Goal: Information Seeking & Learning: Stay updated

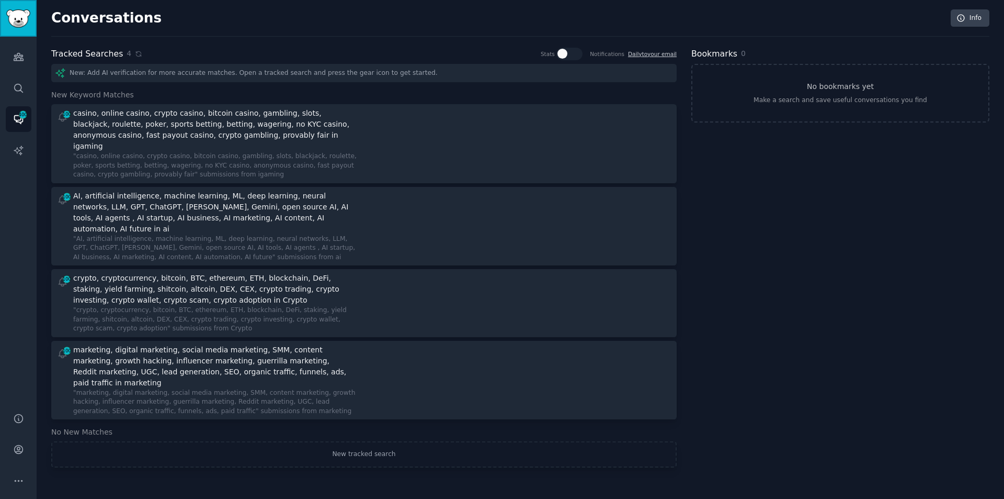
click at [12, 32] on link "Sidebar" at bounding box center [18, 18] width 37 height 37
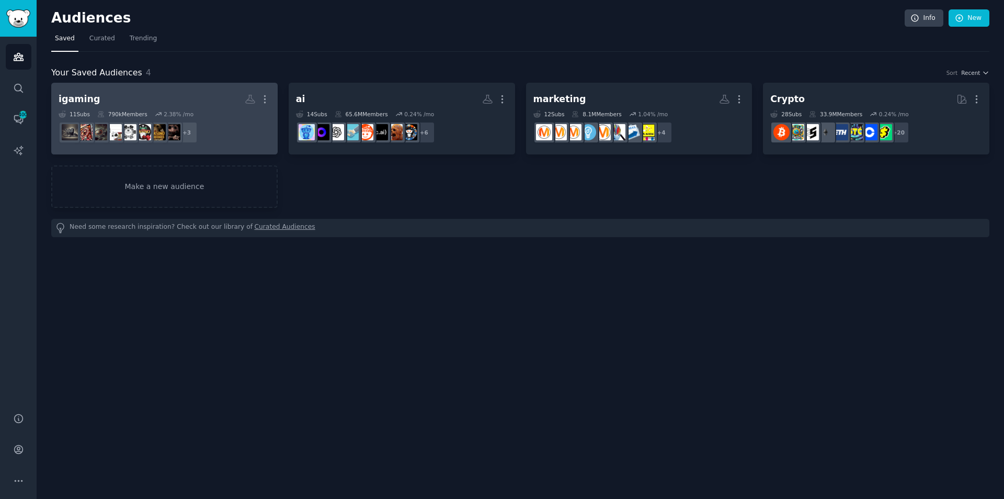
click at [120, 95] on h2 "igaming Custom Audience More" at bounding box center [165, 99] width 212 height 18
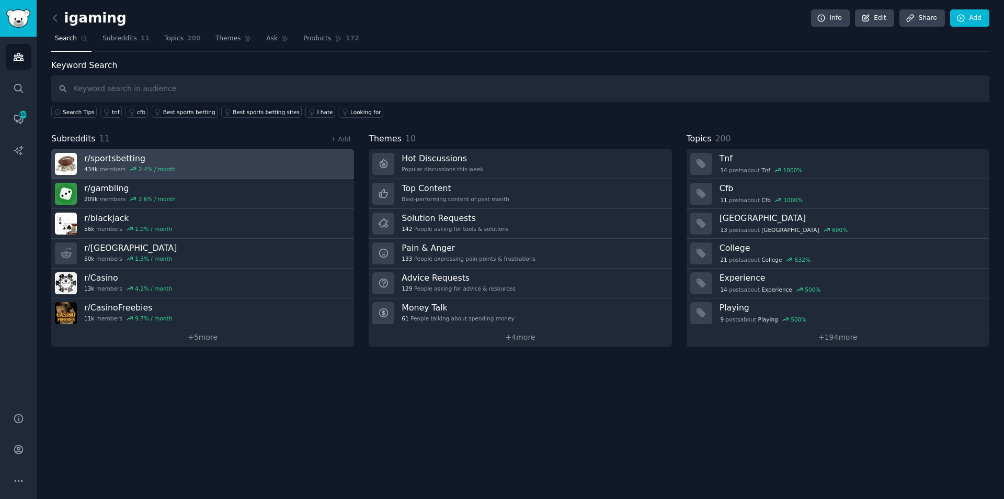
click at [109, 156] on h3 "r/ sportsbetting" at bounding box center [130, 158] width 92 height 11
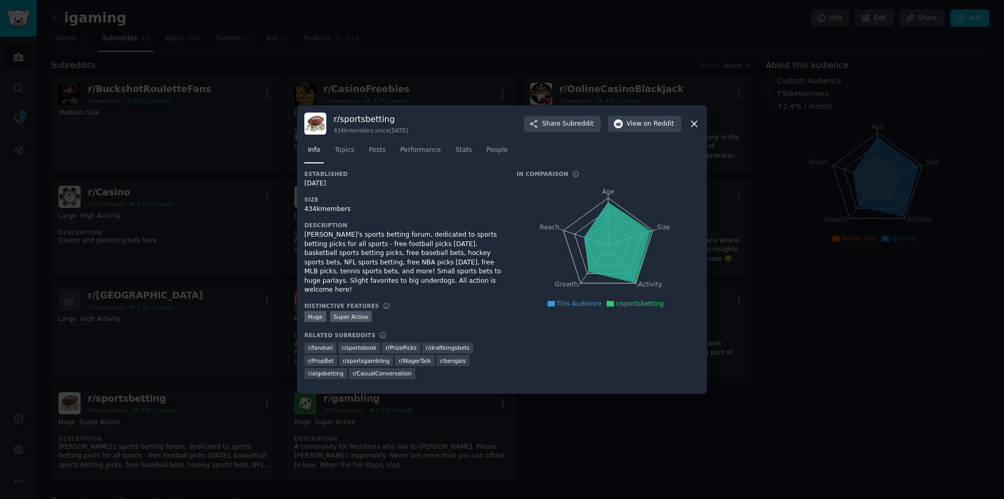
click at [378, 176] on h3 "Established" at bounding box center [403, 173] width 198 height 7
drag, startPoint x: 374, startPoint y: 123, endPoint x: 334, endPoint y: 125, distance: 39.3
click at [334, 125] on h3 "r/ sportsbetting" at bounding box center [371, 119] width 74 height 11
copy h3 "r/ sportsbetting"
click at [225, 151] on div at bounding box center [502, 249] width 1004 height 499
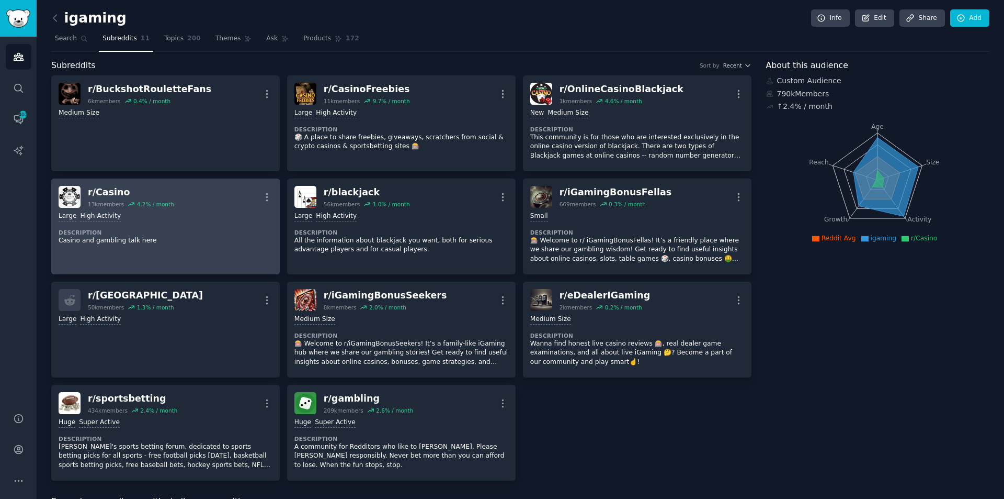
click at [108, 195] on div "r/ Casino" at bounding box center [131, 192] width 86 height 13
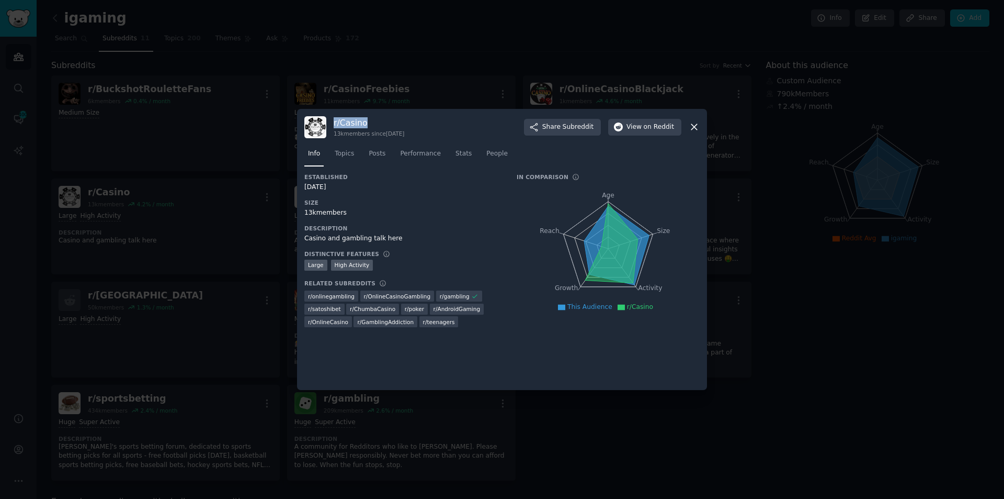
drag, startPoint x: 375, startPoint y: 125, endPoint x: 333, endPoint y: 123, distance: 42.4
click at [333, 123] on div "r/ Casino 13k members since [DATE] Share Subreddit View on Reddit" at bounding box center [501, 127] width 395 height 22
copy h3 "r/ Casino"
click at [234, 180] on div at bounding box center [502, 249] width 1004 height 499
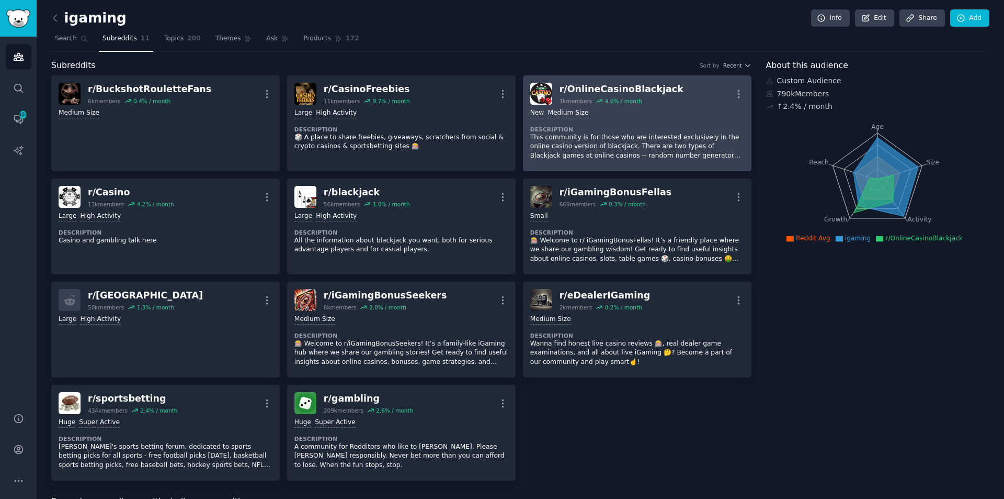
click at [636, 89] on div "r/ OnlineCasinoBlackjack" at bounding box center [622, 89] width 124 height 13
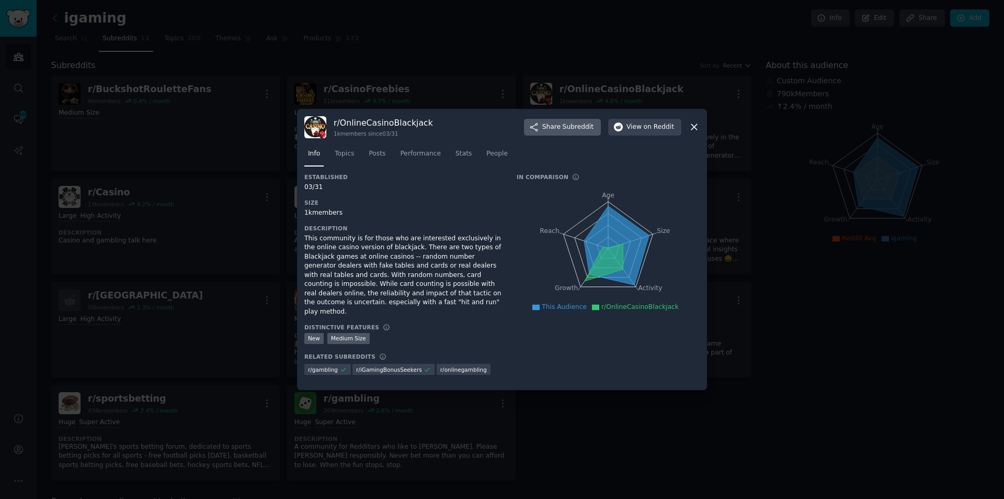
click at [575, 132] on button "Share Subreddit" at bounding box center [562, 127] width 77 height 17
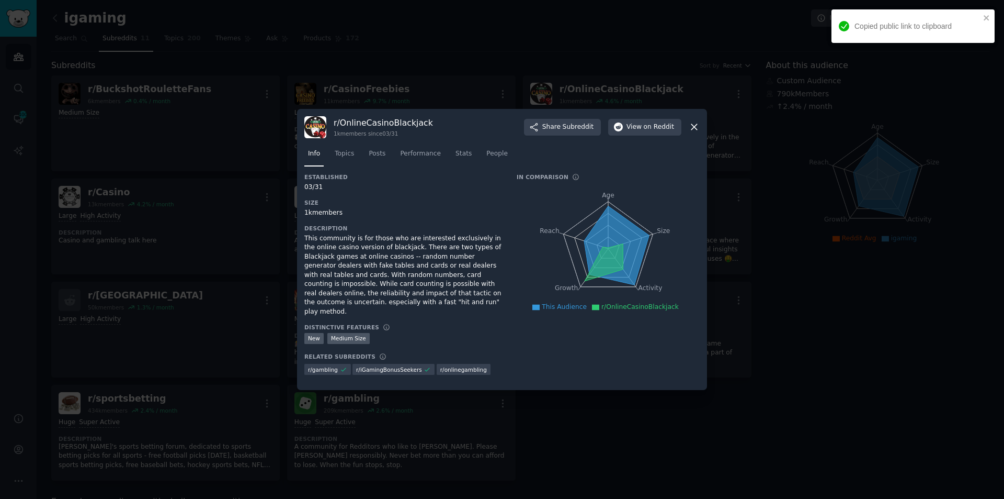
click at [785, 206] on div at bounding box center [502, 249] width 1004 height 499
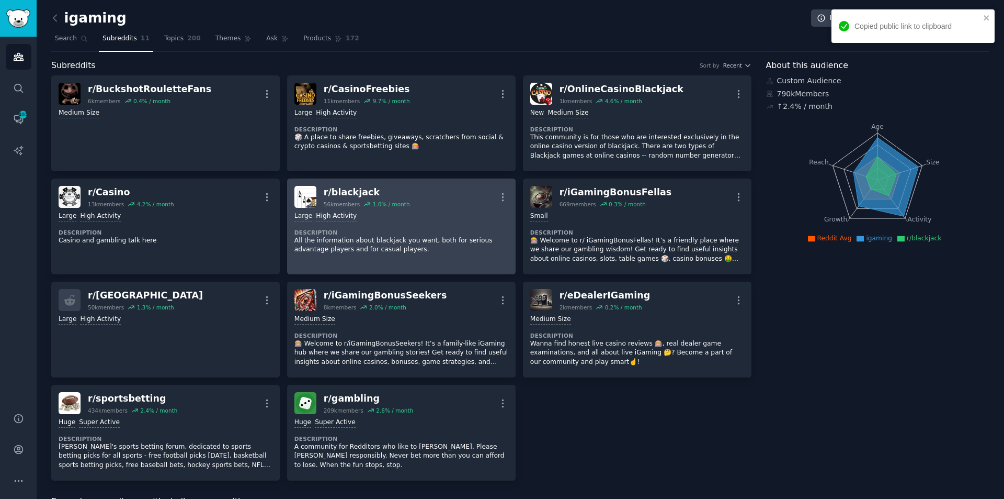
click at [331, 190] on div "r/ blackjack" at bounding box center [367, 192] width 86 height 13
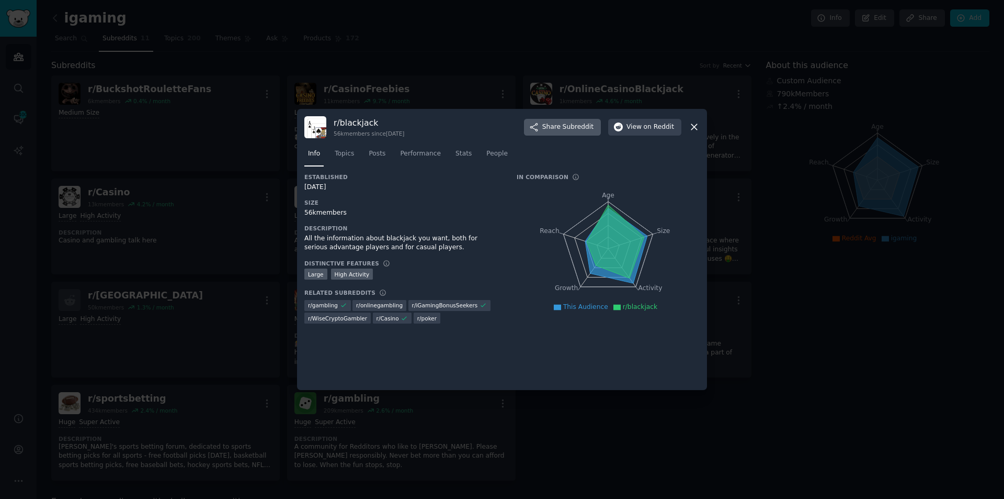
click at [571, 131] on span "Subreddit" at bounding box center [578, 126] width 31 height 9
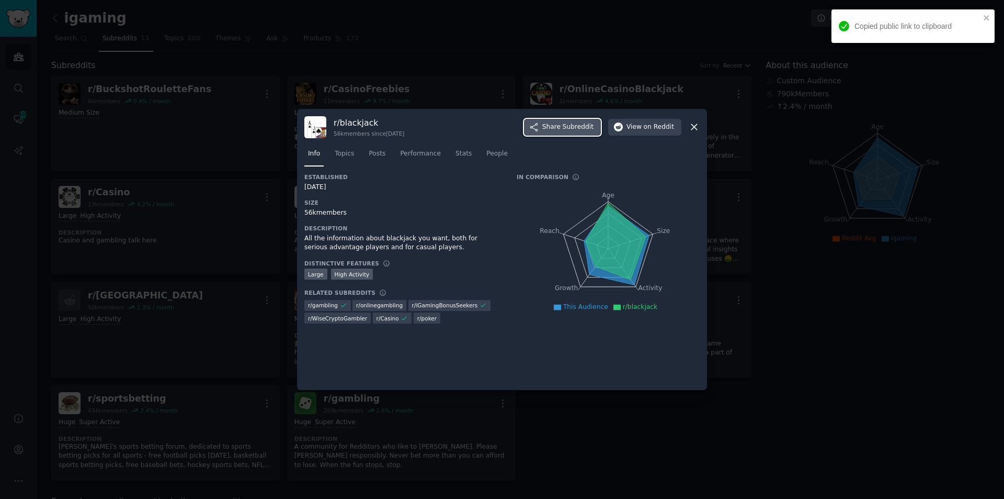
click at [589, 131] on span "Subreddit" at bounding box center [578, 126] width 31 height 9
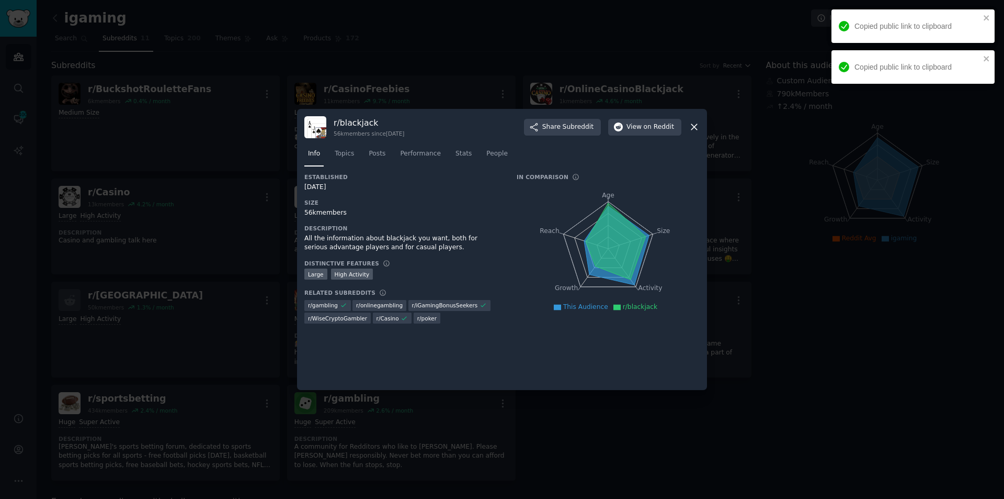
click at [812, 133] on div at bounding box center [502, 249] width 1004 height 499
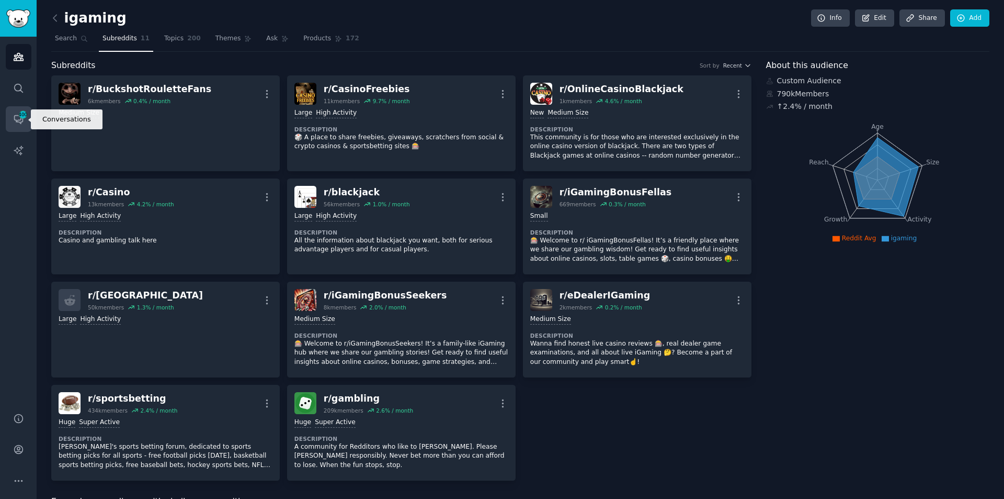
click at [14, 125] on link "Conversations 400" at bounding box center [19, 119] width 26 height 26
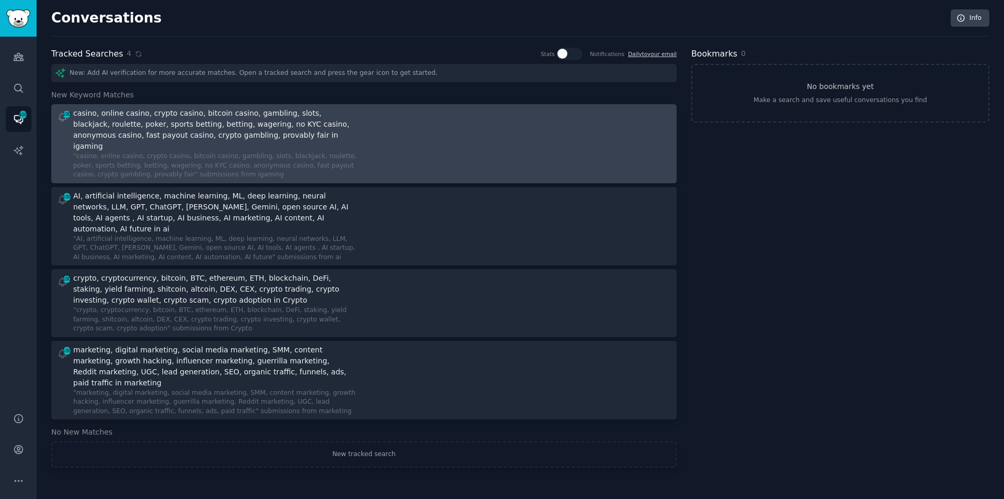
click at [122, 152] on div ""casino, online casino, crypto casino, bitcoin casino, gambling, slots, blackja…" at bounding box center [215, 166] width 284 height 28
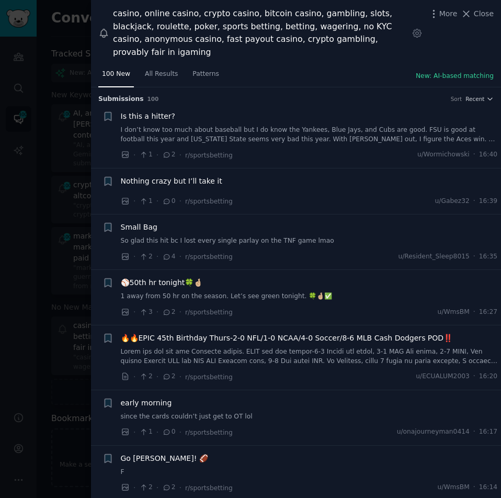
click at [140, 111] on span "Is this a hitter?" at bounding box center [148, 116] width 54 height 11
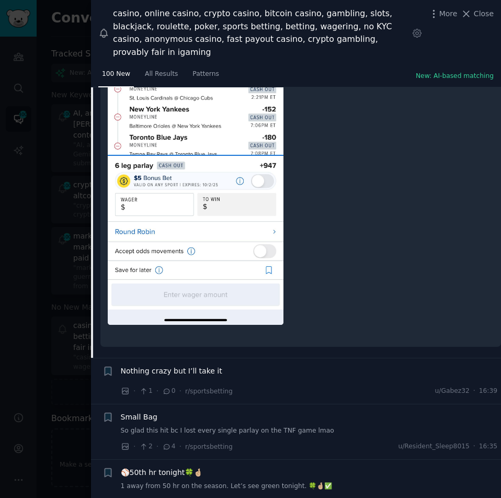
scroll to position [540, 0]
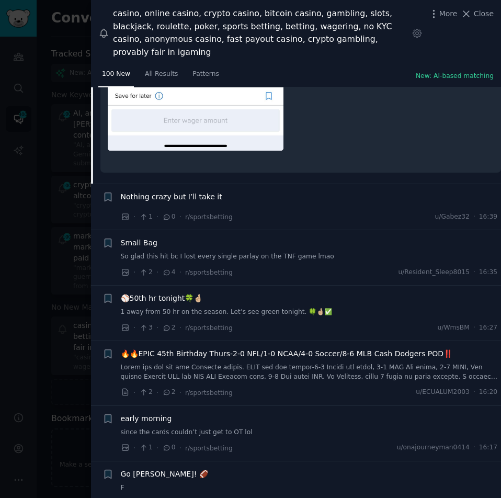
click at [127, 238] on span "Small Bag" at bounding box center [139, 243] width 37 height 11
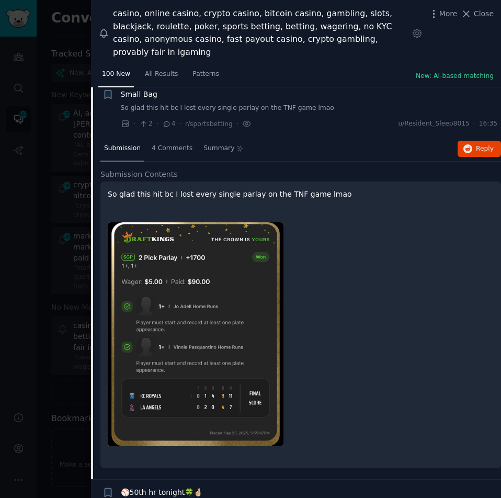
scroll to position [128, 0]
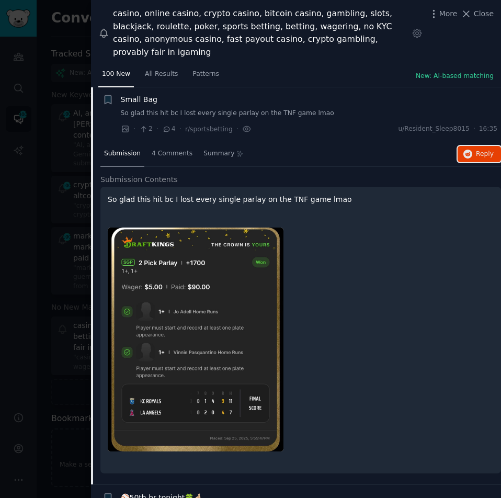
drag, startPoint x: 490, startPoint y: 143, endPoint x: 468, endPoint y: 162, distance: 28.5
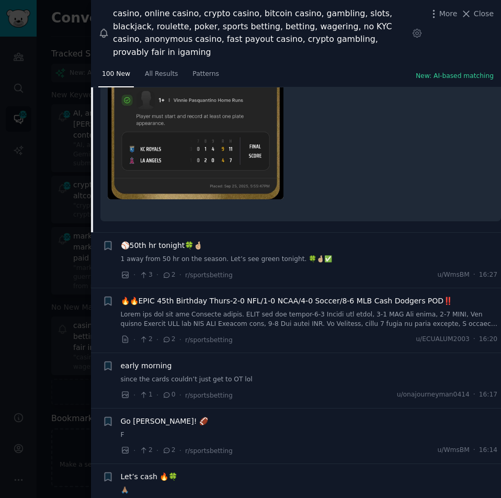
scroll to position [389, 0]
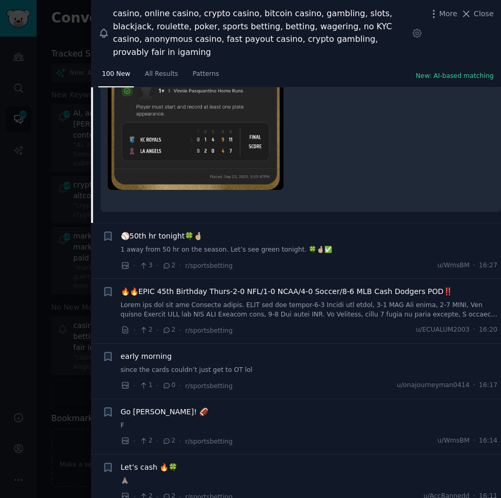
click at [166, 286] on span "🔥🔥EPIC 45th Birthday Thurs-2-0 NFL/1-0 NCAA/4-0 Soccer/8-6 MLB Cash Dodgers POD…" at bounding box center [287, 291] width 332 height 11
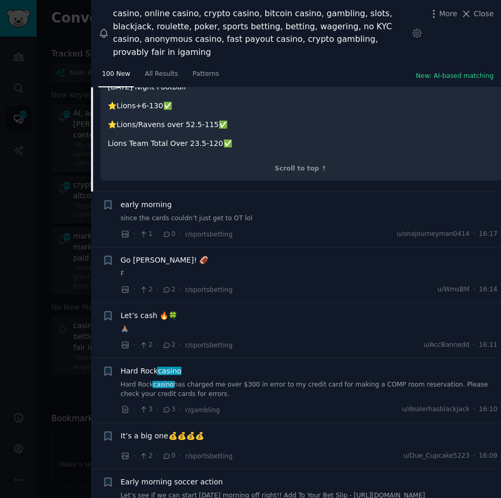
scroll to position [1442, 0]
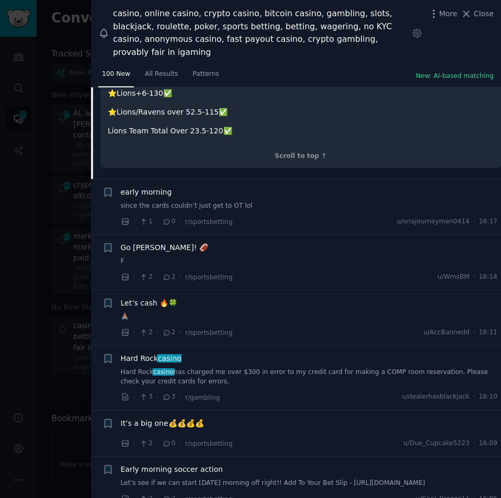
click at [139, 353] on span "Hard Rock casino" at bounding box center [151, 358] width 61 height 11
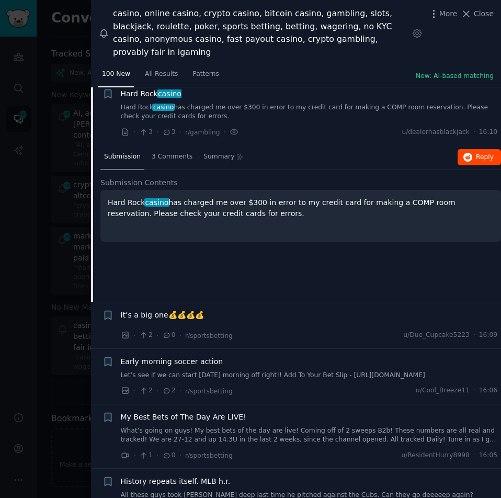
scroll to position [469, 0]
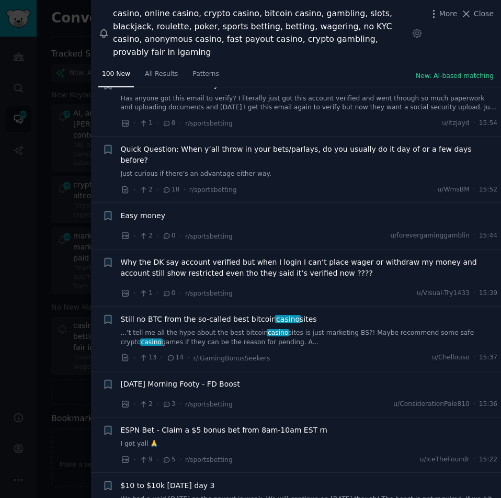
click at [168, 314] on span "Still no BTC from the so-called best bitcoin casino sites" at bounding box center [219, 319] width 196 height 11
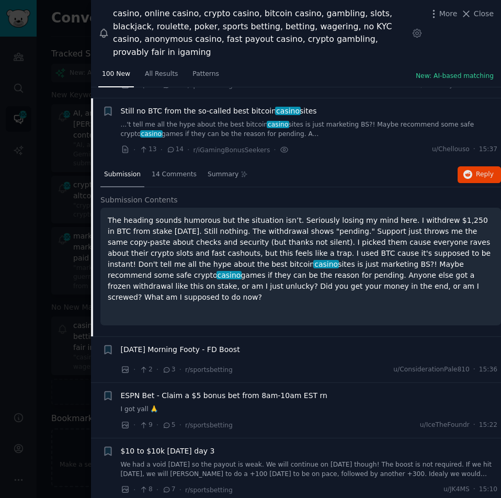
scroll to position [1044, 0]
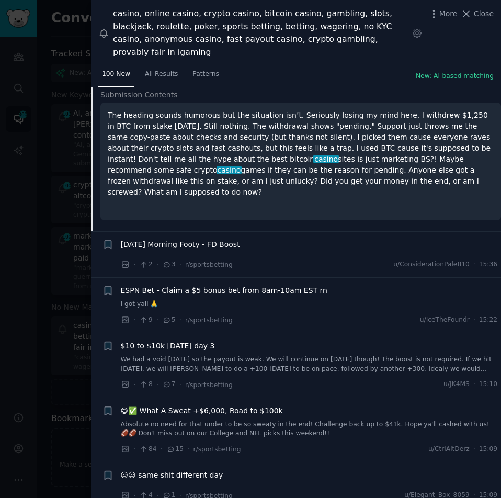
click at [142, 341] on span "$10 to $10k [DATE] day 3" at bounding box center [168, 346] width 94 height 11
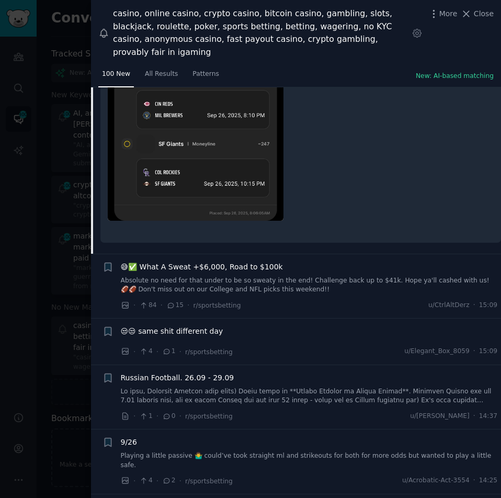
scroll to position [2100, 0]
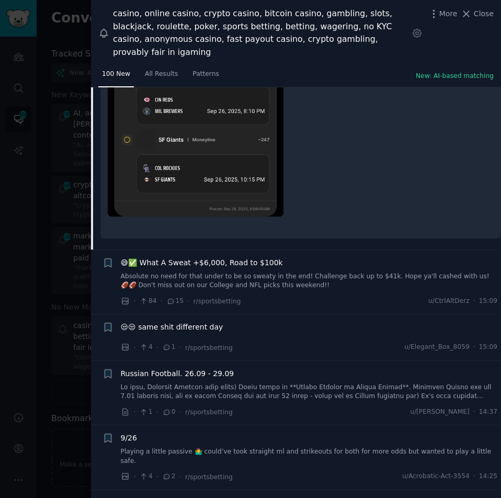
click at [191, 322] on span "😒😒 same shit different day" at bounding box center [172, 327] width 103 height 11
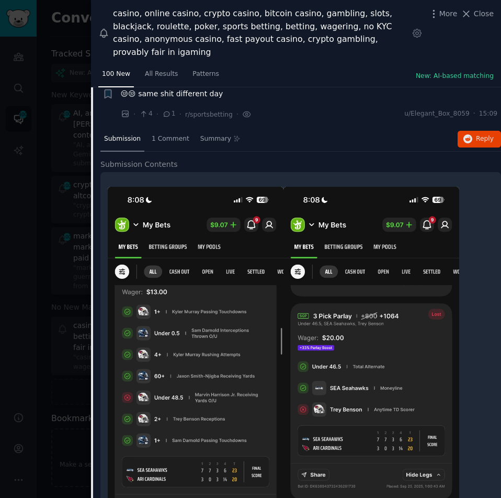
scroll to position [1340, 0]
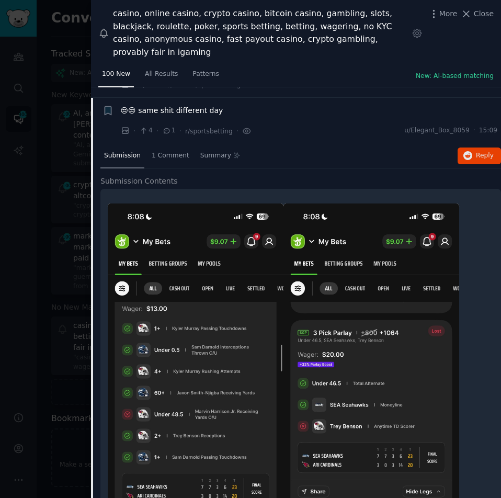
click at [28, 24] on div at bounding box center [250, 249] width 501 height 498
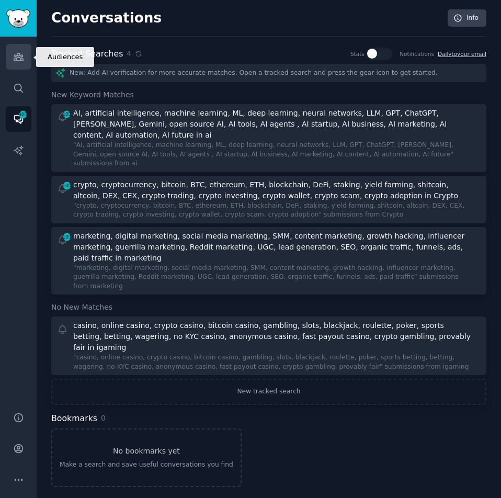
click at [20, 61] on icon "Sidebar" at bounding box center [18, 56] width 11 height 11
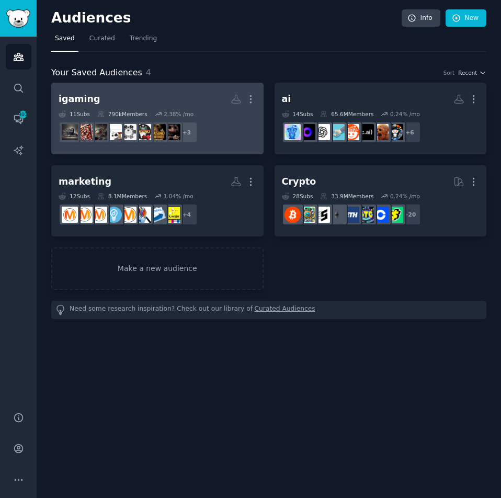
click at [111, 93] on h2 "igaming More" at bounding box center [158, 99] width 198 height 18
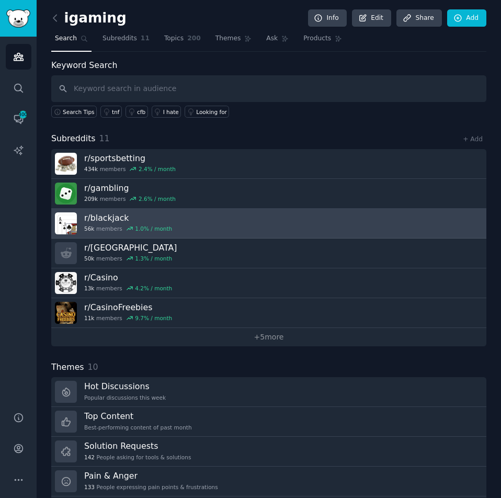
click at [106, 216] on h3 "r/ blackjack" at bounding box center [128, 217] width 88 height 11
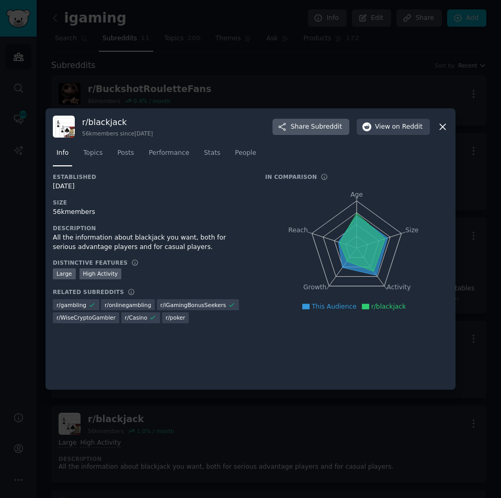
click at [335, 131] on span "Subreddit" at bounding box center [326, 126] width 31 height 9
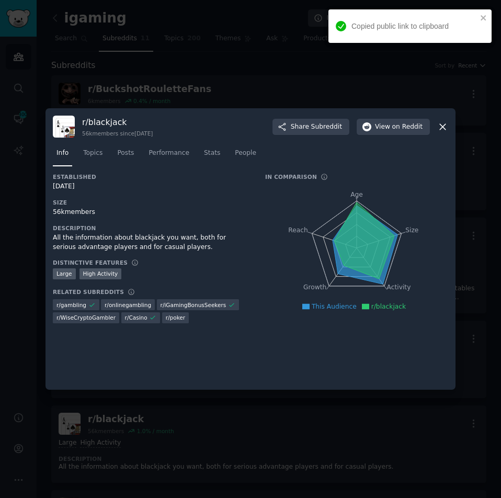
click at [272, 86] on div at bounding box center [250, 249] width 501 height 498
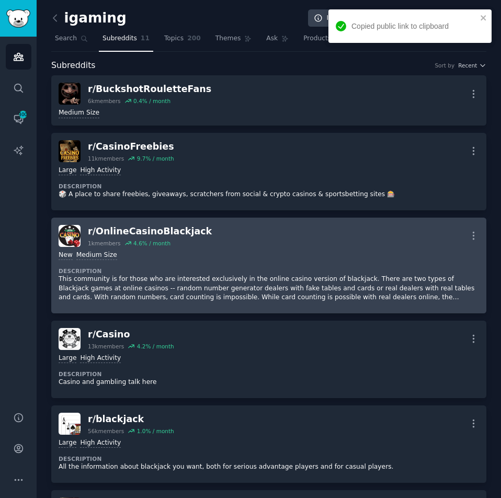
click at [125, 232] on div "r/ OnlineCasinoBlackjack" at bounding box center [150, 231] width 124 height 13
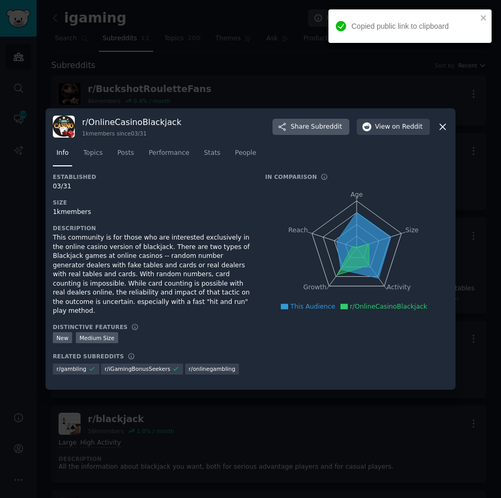
click at [322, 129] on span "Subreddit" at bounding box center [326, 126] width 31 height 9
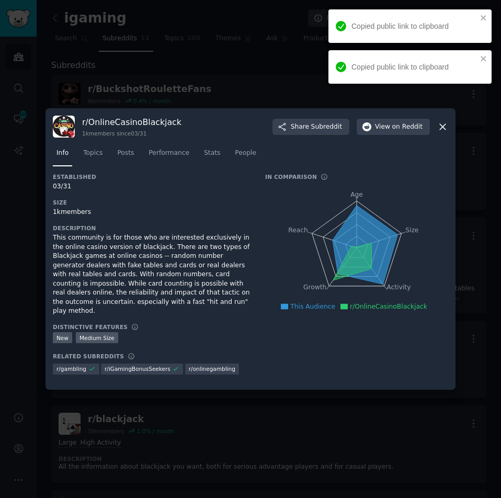
drag, startPoint x: 162, startPoint y: 81, endPoint x: 163, endPoint y: 65, distance: 15.7
click at [162, 81] on div at bounding box center [250, 249] width 501 height 498
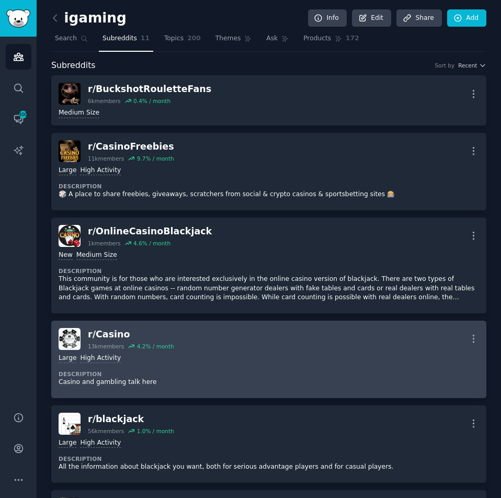
click at [104, 330] on div "r/ Casino" at bounding box center [131, 334] width 86 height 13
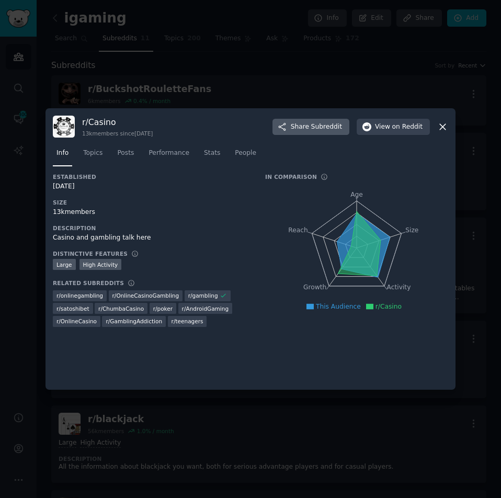
click at [327, 126] on span "Subreddit" at bounding box center [326, 126] width 31 height 9
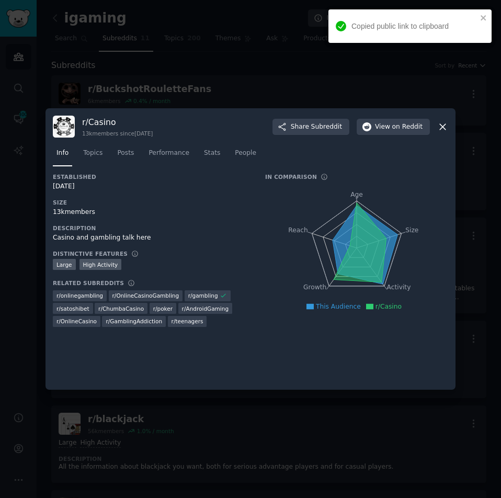
click at [305, 81] on div at bounding box center [250, 249] width 501 height 498
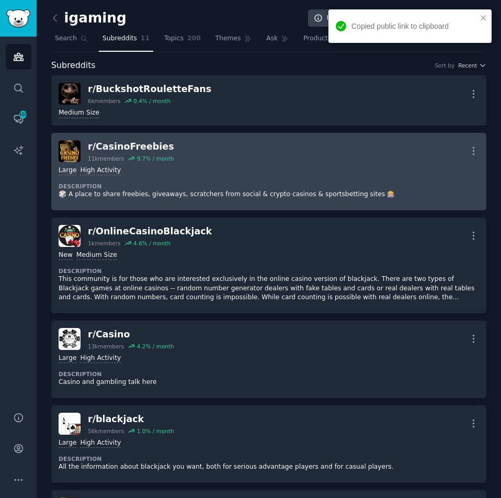
click at [134, 144] on div "r/ CasinoFreebies" at bounding box center [131, 146] width 86 height 13
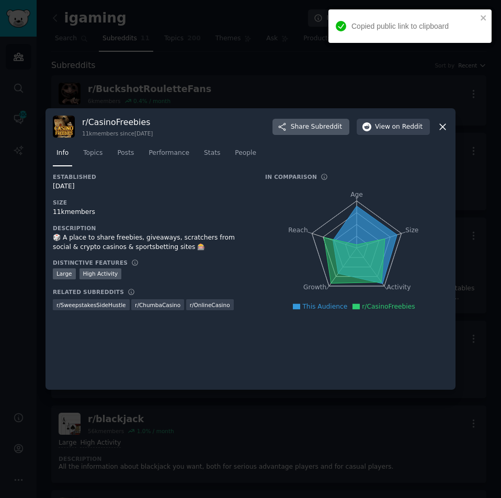
click at [303, 130] on span "Share Subreddit" at bounding box center [316, 126] width 51 height 9
click at [225, 417] on div at bounding box center [250, 249] width 501 height 498
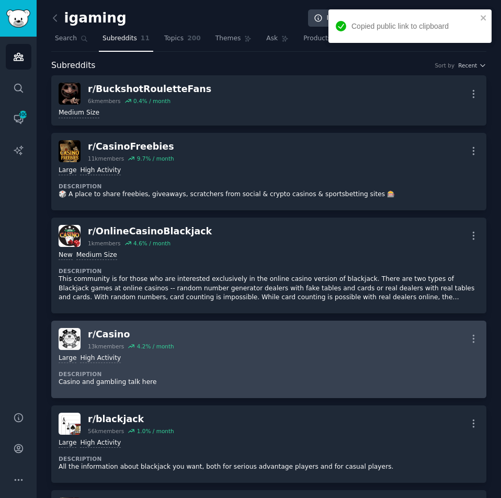
click at [105, 337] on div "r/ Casino" at bounding box center [131, 334] width 86 height 13
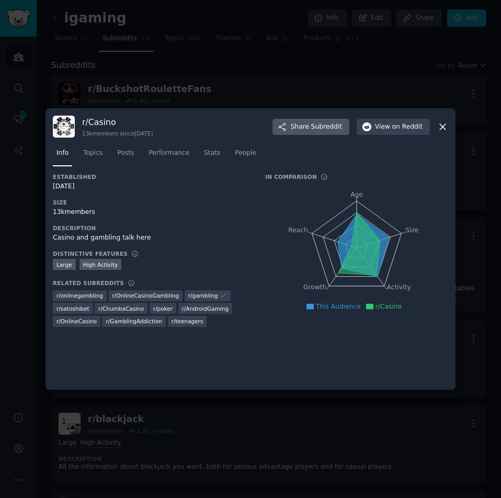
click at [320, 128] on span "Subreddit" at bounding box center [326, 126] width 31 height 9
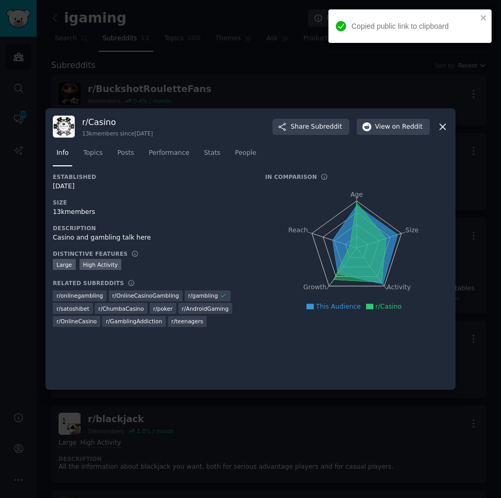
click at [197, 82] on div at bounding box center [250, 249] width 501 height 498
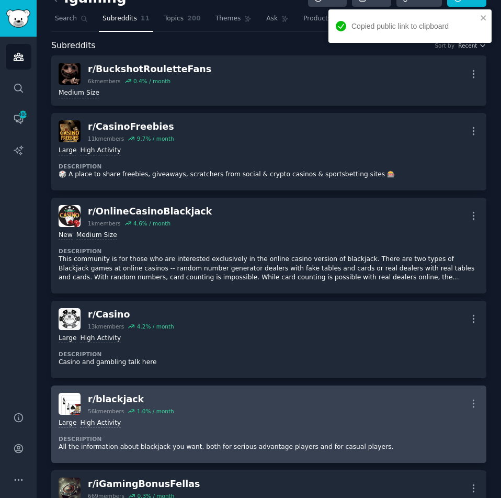
scroll to position [52, 0]
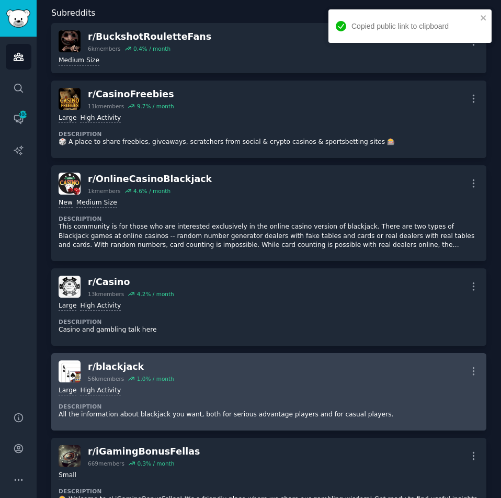
click at [101, 369] on div "r/ blackjack" at bounding box center [131, 366] width 86 height 13
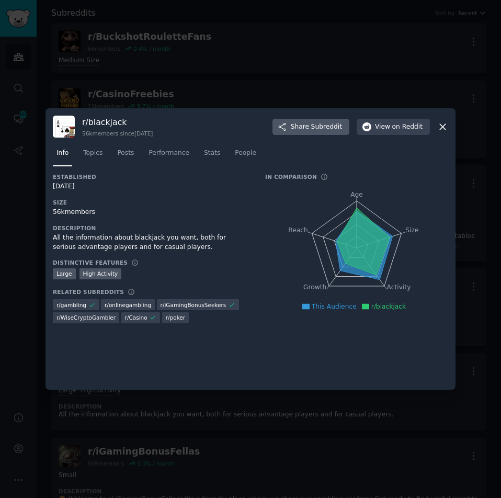
click at [313, 131] on button "Share Subreddit" at bounding box center [311, 127] width 77 height 17
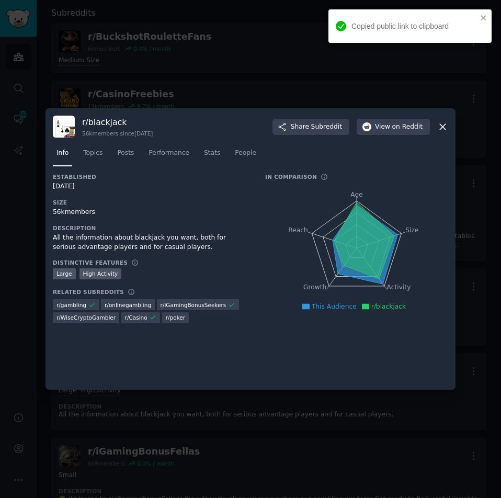
click at [15, 183] on div at bounding box center [250, 249] width 501 height 498
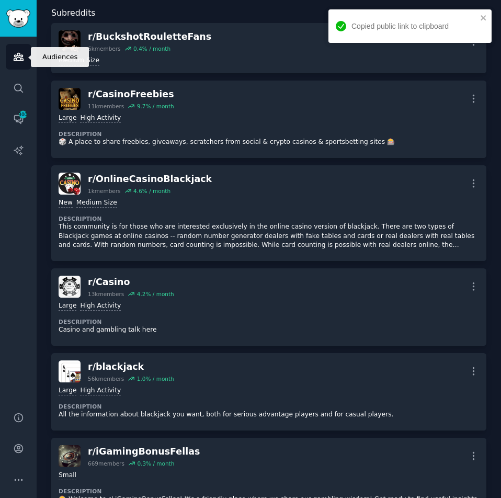
click at [18, 53] on icon "Sidebar" at bounding box center [18, 56] width 9 height 7
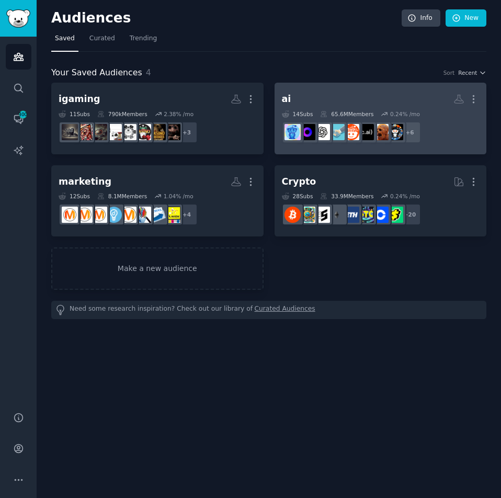
click at [329, 102] on h2 "ai More" at bounding box center [381, 99] width 198 height 18
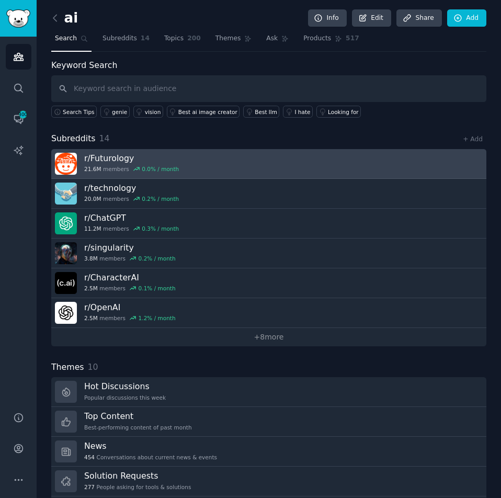
click at [87, 162] on h3 "r/ Futurology" at bounding box center [131, 158] width 95 height 11
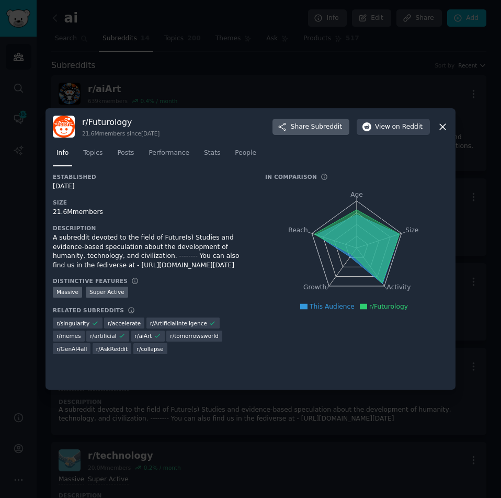
click at [331, 125] on span "Subreddit" at bounding box center [326, 126] width 31 height 9
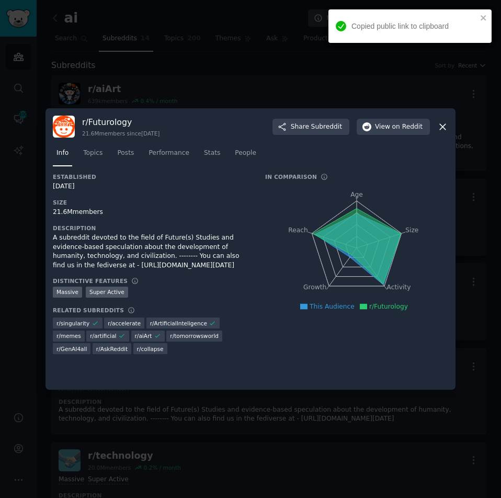
click at [120, 66] on div at bounding box center [250, 249] width 501 height 498
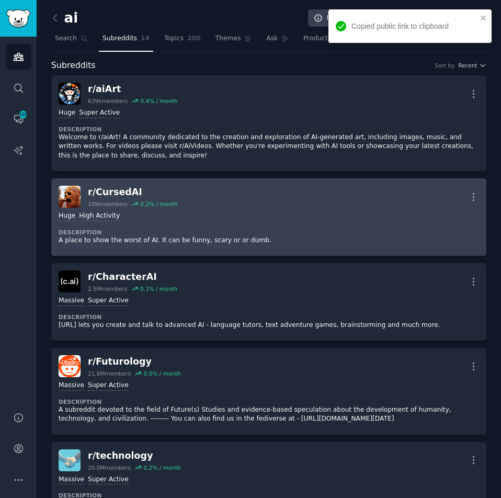
click at [107, 190] on div "r/ CursedAI" at bounding box center [132, 192] width 89 height 13
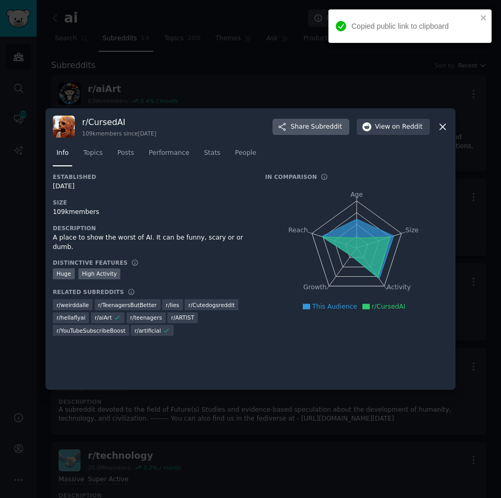
click at [325, 127] on span "Subreddit" at bounding box center [326, 126] width 31 height 9
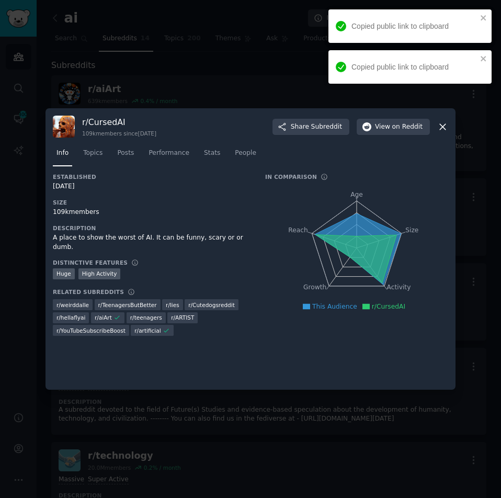
click at [135, 38] on div at bounding box center [250, 249] width 501 height 498
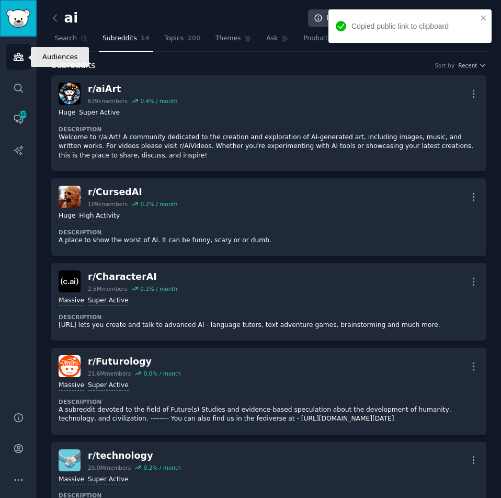
click at [20, 17] on img "Sidebar" at bounding box center [18, 18] width 24 height 18
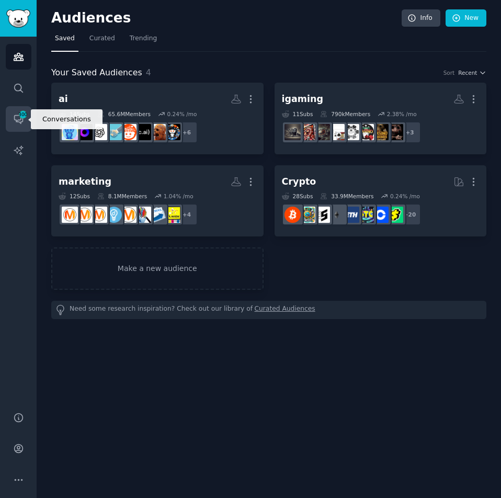
click at [8, 128] on link "Conversations 300" at bounding box center [19, 119] width 26 height 26
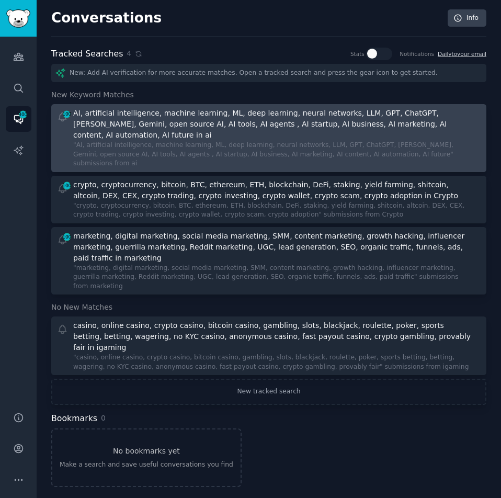
click at [95, 125] on div "AI, artificial intelligence, machine learning, ML, deep learning, neural networ…" at bounding box center [272, 124] width 399 height 33
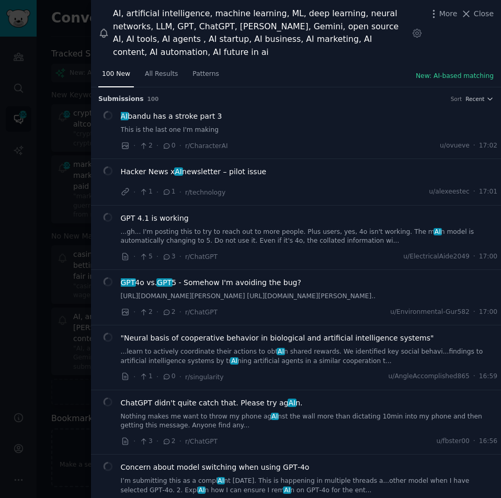
click at [152, 111] on span "AI bandu has a stroke part 3" at bounding box center [171, 116] width 101 height 11
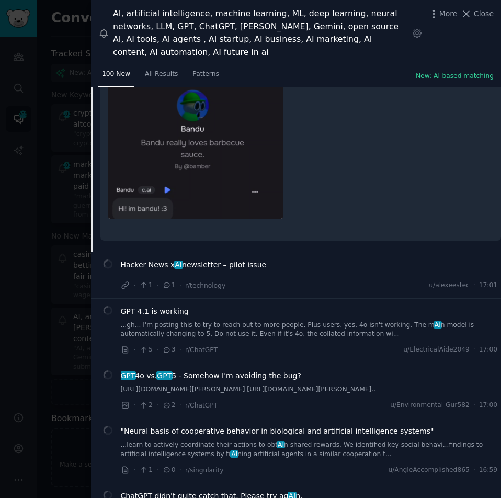
scroll to position [174, 0]
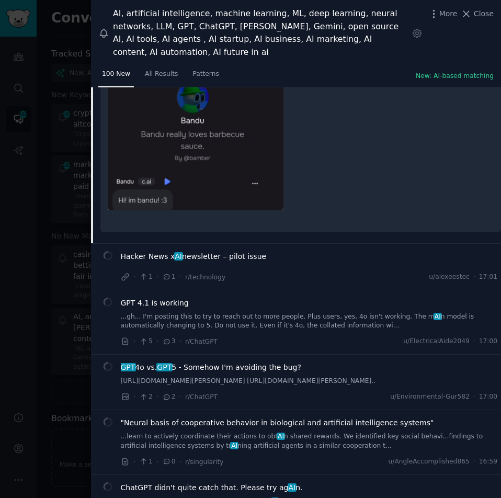
click at [190, 251] on span "Hacker News x AI newsletter – pilot issue" at bounding box center [194, 256] width 146 height 11
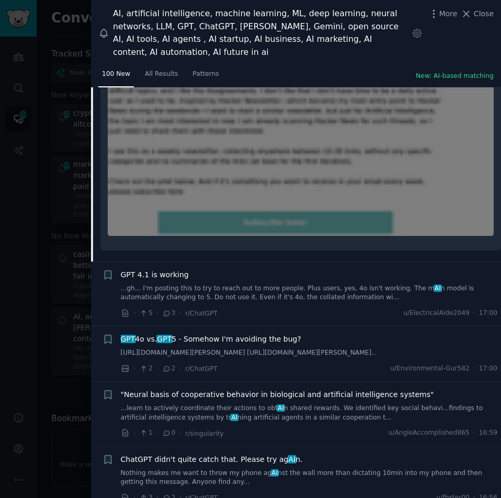
scroll to position [281, 0]
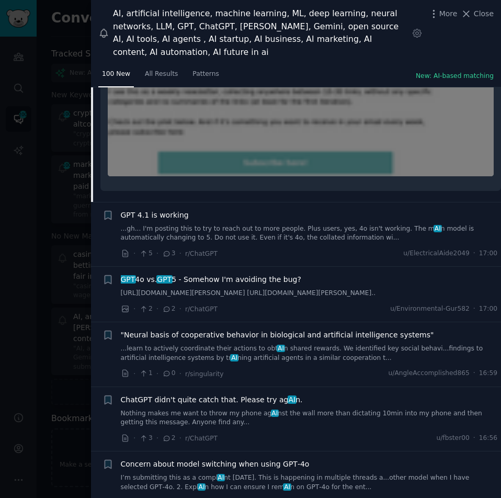
click at [153, 274] on span "GPT 4o vs. GPT 5 - Somehow I'm avoiding the bug?" at bounding box center [211, 279] width 180 height 11
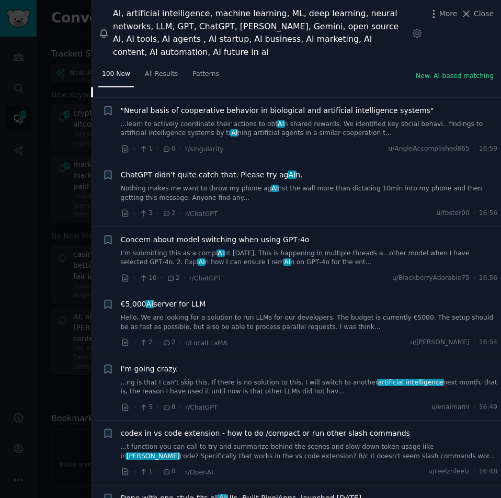
scroll to position [602, 0]
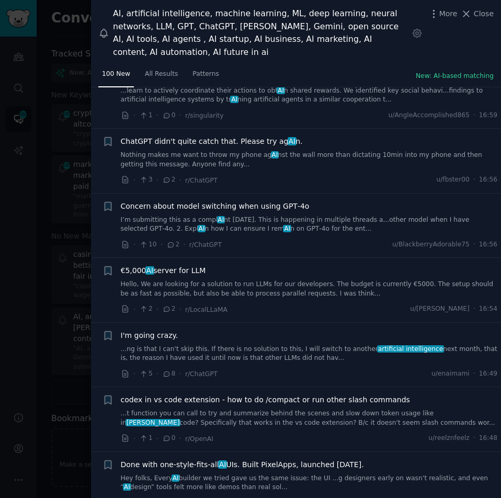
click at [162, 276] on span "€5,000 AI server for LLM" at bounding box center [163, 270] width 85 height 11
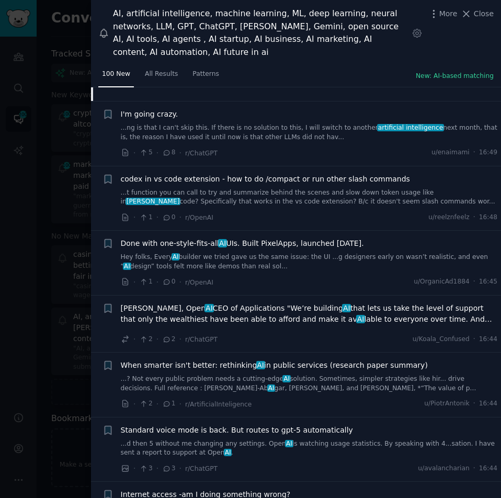
scroll to position [651, 0]
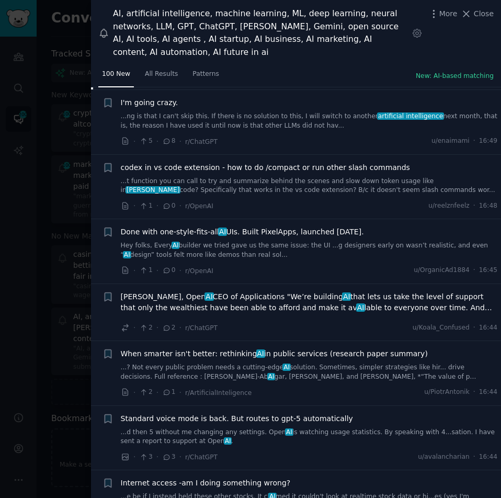
click at [152, 100] on span "I'm going crazy." at bounding box center [150, 102] width 58 height 11
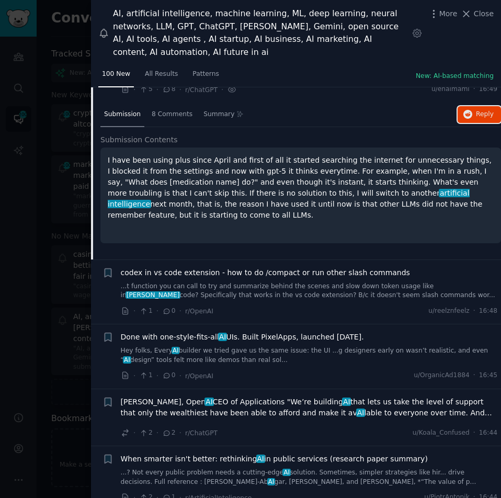
scroll to position [715, 0]
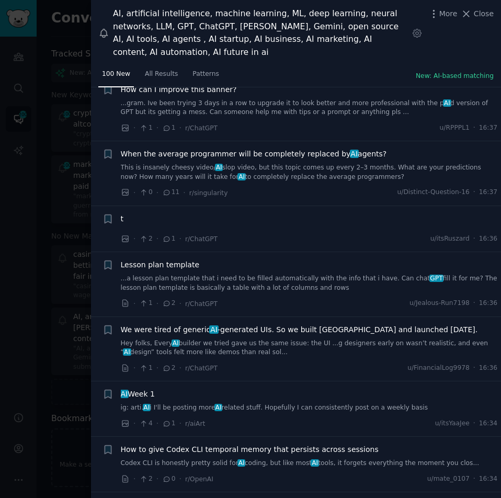
click at [160, 149] on span "When the average programmer will be completely replaced by AI agents?" at bounding box center [254, 154] width 266 height 11
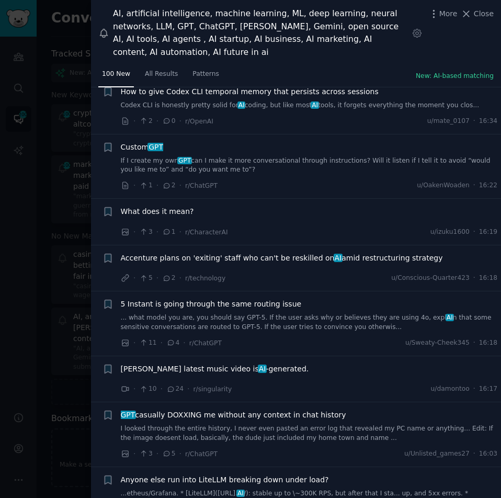
scroll to position [1720, 0]
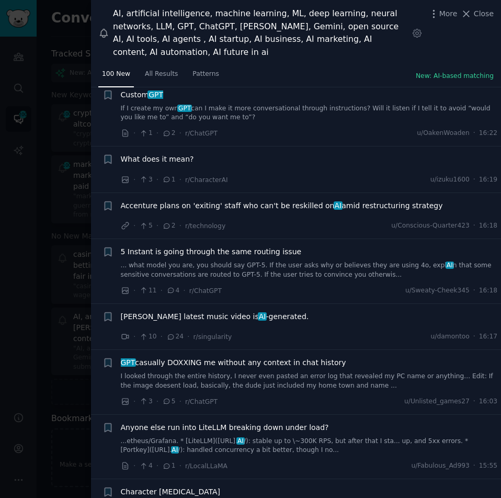
click at [174, 311] on span "[PERSON_NAME] latest music video is AI -generated." at bounding box center [215, 316] width 188 height 11
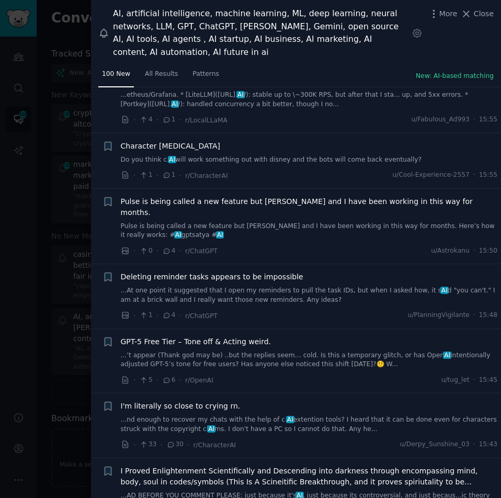
scroll to position [2031, 0]
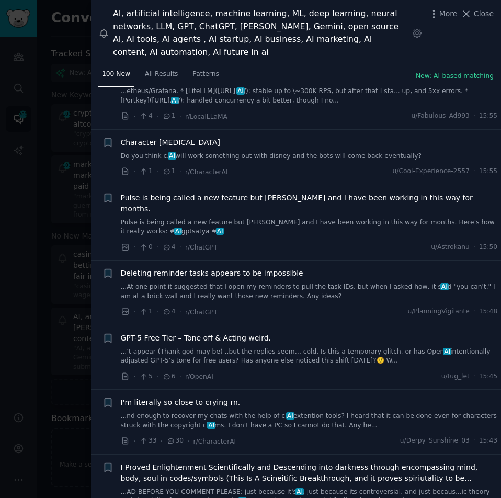
click at [173, 333] on span "GPT-5 Free Tier – Tone off & Acting weird." at bounding box center [196, 338] width 151 height 11
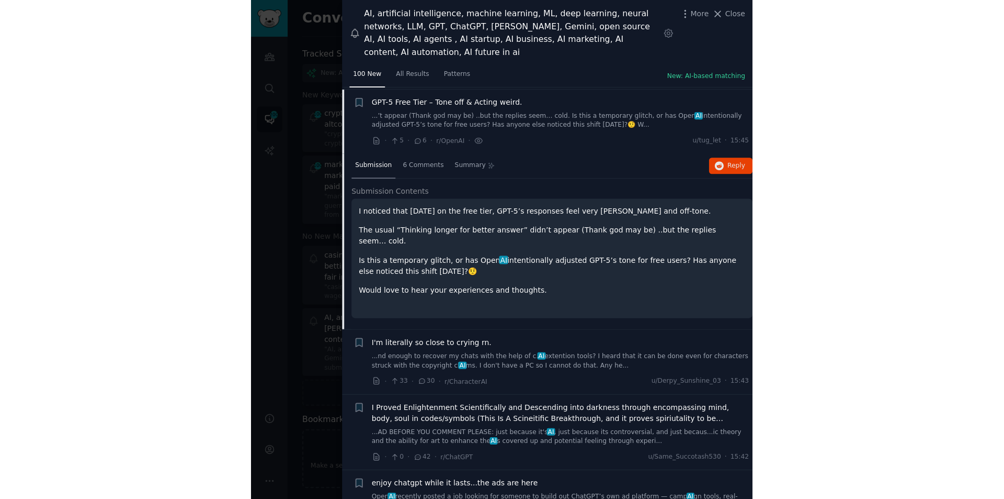
scroll to position [2078, 0]
